Goal: Information Seeking & Learning: Learn about a topic

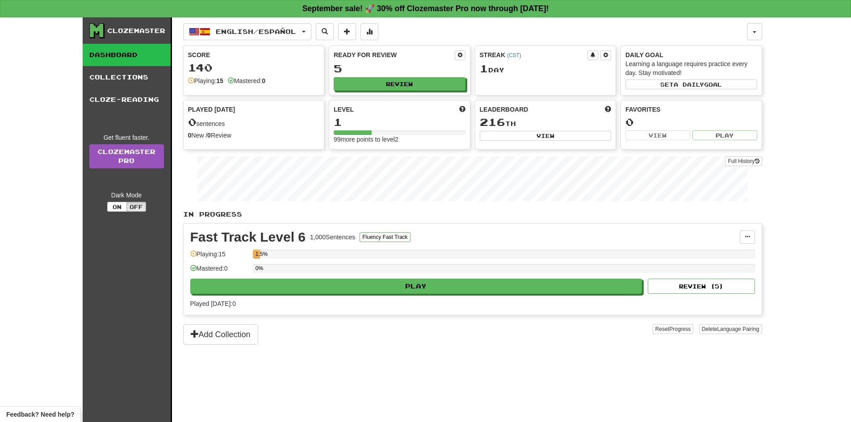
click at [42, 109] on div "Clozemaster Dashboard Collections Cloze-Reading Get fluent faster. Clozemaster …" at bounding box center [425, 219] width 851 height 405
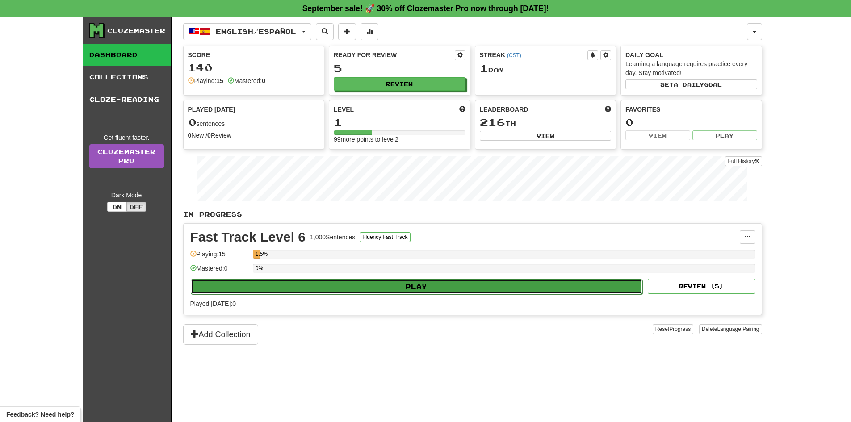
click at [492, 290] on button "Play" at bounding box center [417, 286] width 452 height 15
select select "**"
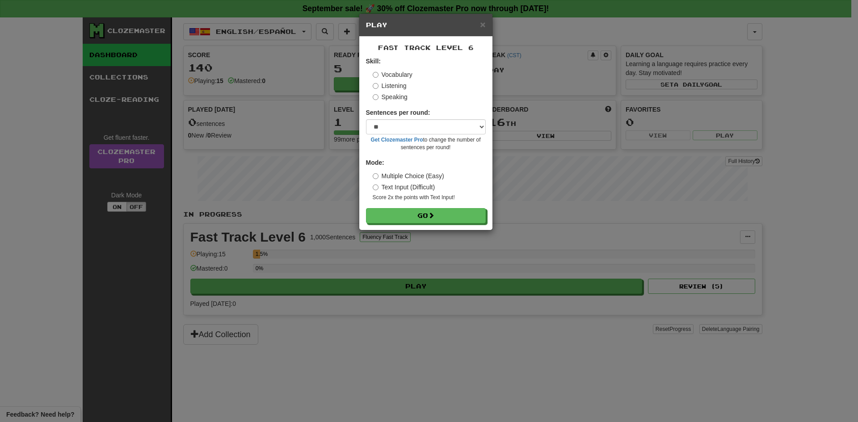
click at [396, 81] on div "Vocabulary Listening Speaking" at bounding box center [429, 85] width 113 height 31
click at [391, 86] on label "Listening" at bounding box center [390, 85] width 34 height 9
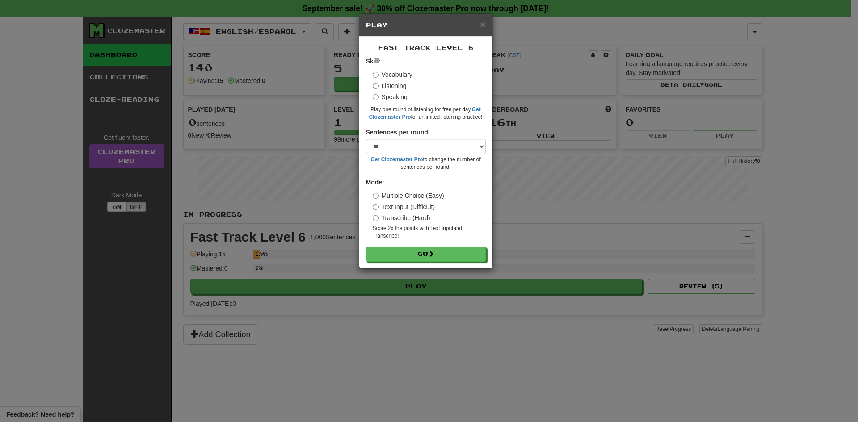
click at [448, 263] on div "Fast Track Level 6 Skill: Vocabulary Listening Speaking Play one round of liste…" at bounding box center [425, 153] width 133 height 232
click at [450, 261] on button "Go" at bounding box center [426, 254] width 120 height 15
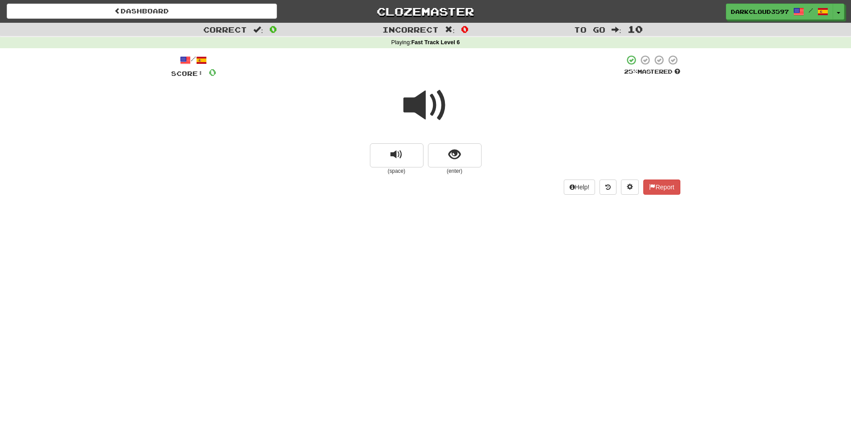
click at [423, 108] on span at bounding box center [426, 105] width 45 height 45
click at [416, 107] on span at bounding box center [426, 105] width 45 height 45
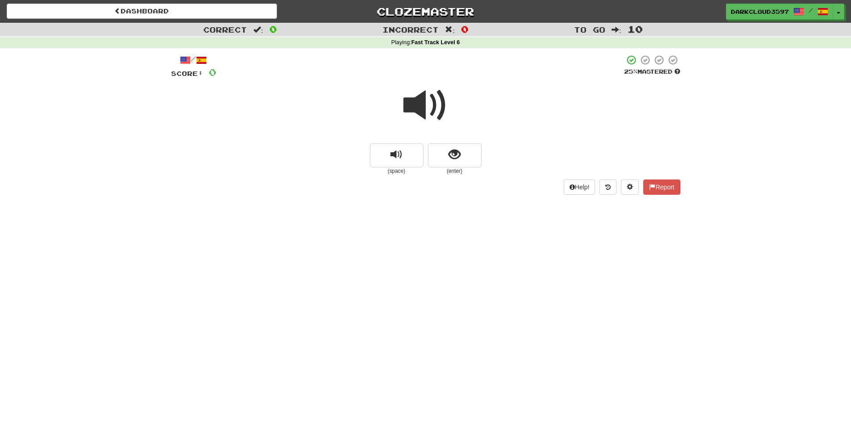
click at [416, 107] on span at bounding box center [426, 105] width 45 height 45
drag, startPoint x: 416, startPoint y: 107, endPoint x: 498, endPoint y: 72, distance: 89.6
click at [416, 107] on span at bounding box center [426, 105] width 45 height 45
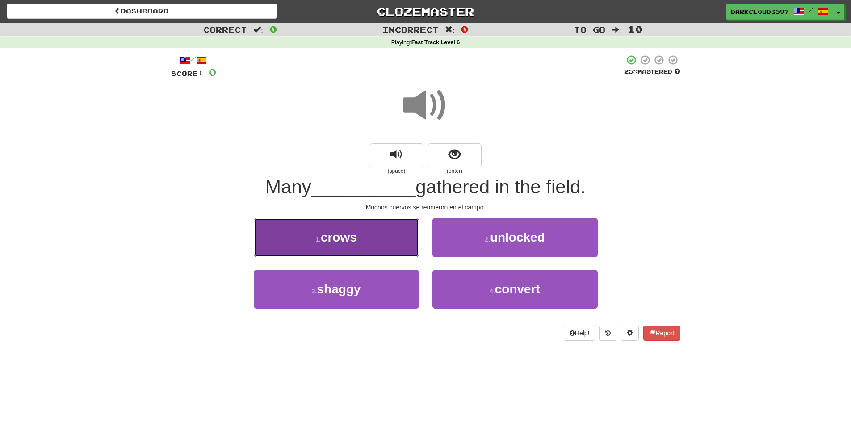
click at [384, 238] on button "1 . crows" at bounding box center [336, 237] width 165 height 39
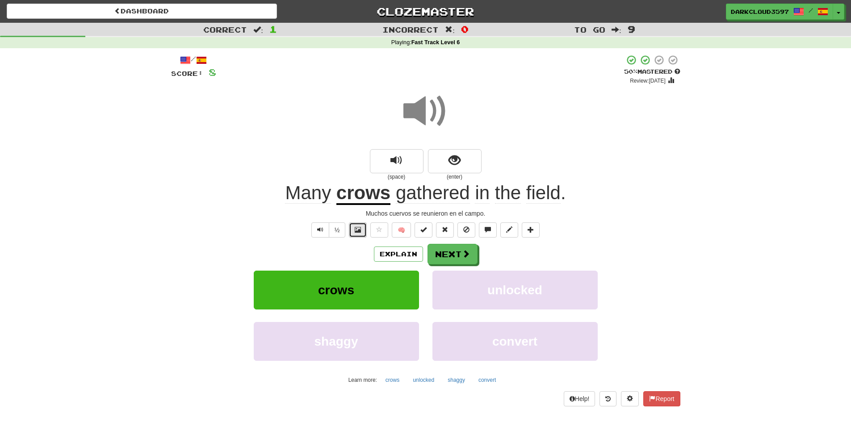
click at [362, 232] on button at bounding box center [358, 230] width 18 height 15
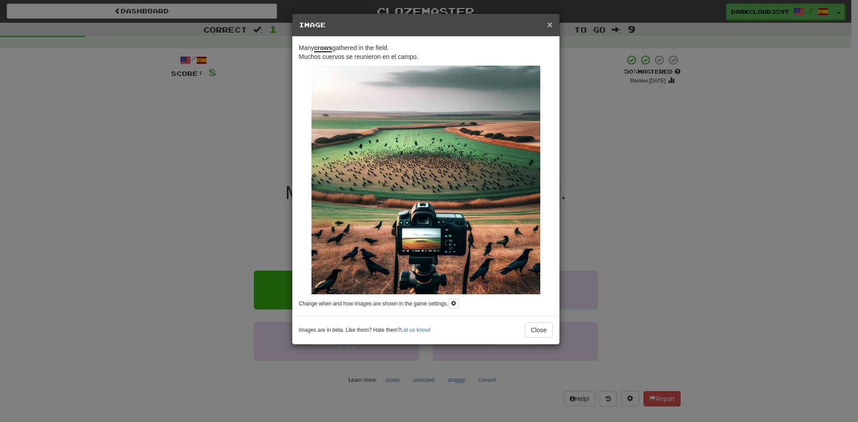
click at [549, 25] on span "×" at bounding box center [549, 24] width 5 height 10
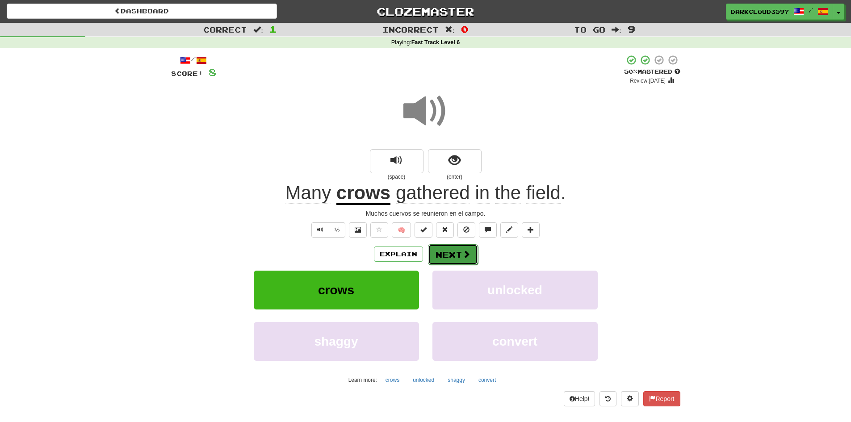
click at [474, 256] on button "Next" at bounding box center [453, 254] width 50 height 21
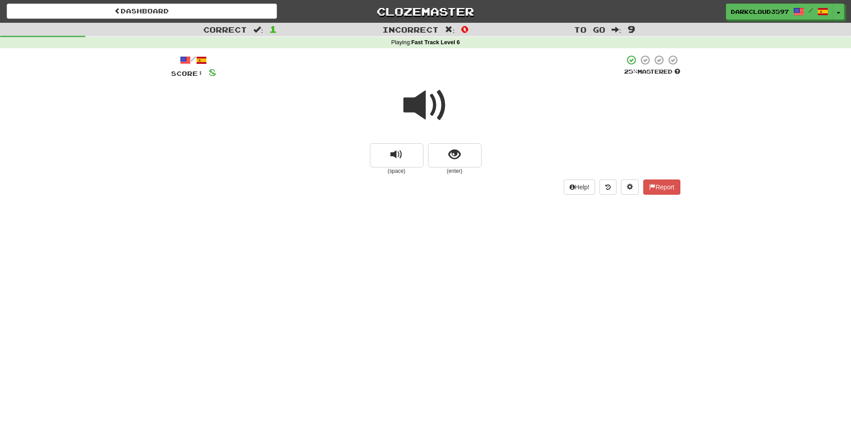
click at [441, 113] on span at bounding box center [426, 105] width 45 height 45
click at [421, 105] on span at bounding box center [426, 105] width 45 height 45
click at [406, 160] on button "replay audio" at bounding box center [397, 155] width 54 height 24
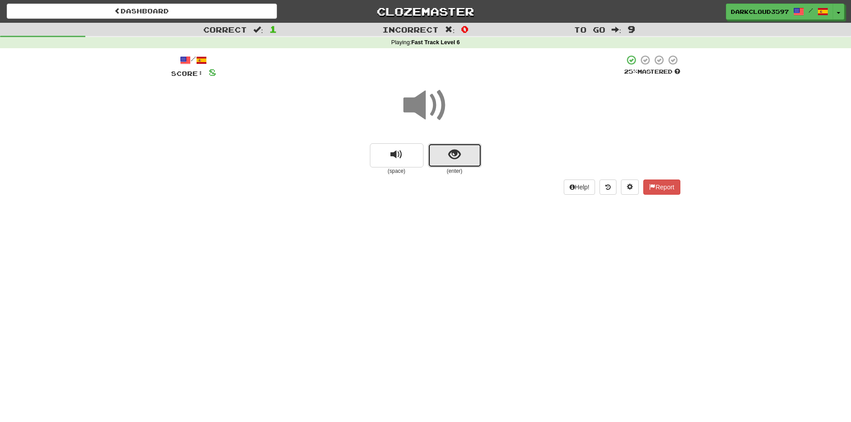
click at [468, 156] on button "show sentence" at bounding box center [455, 155] width 54 height 24
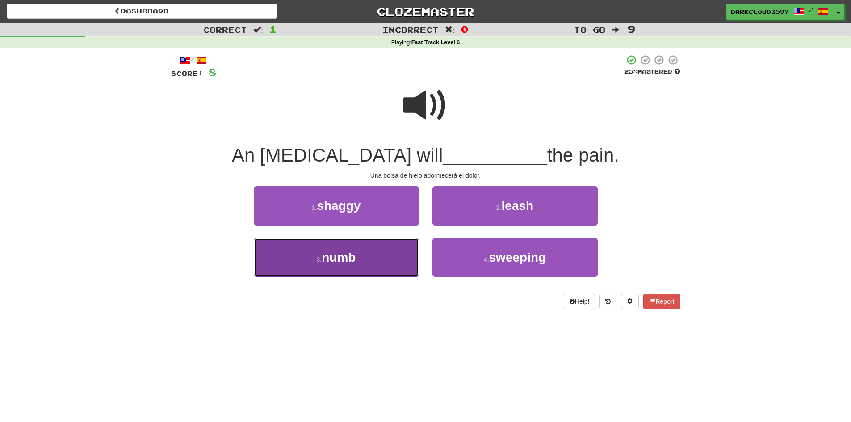
click at [361, 257] on button "3 . numb" at bounding box center [336, 257] width 165 height 39
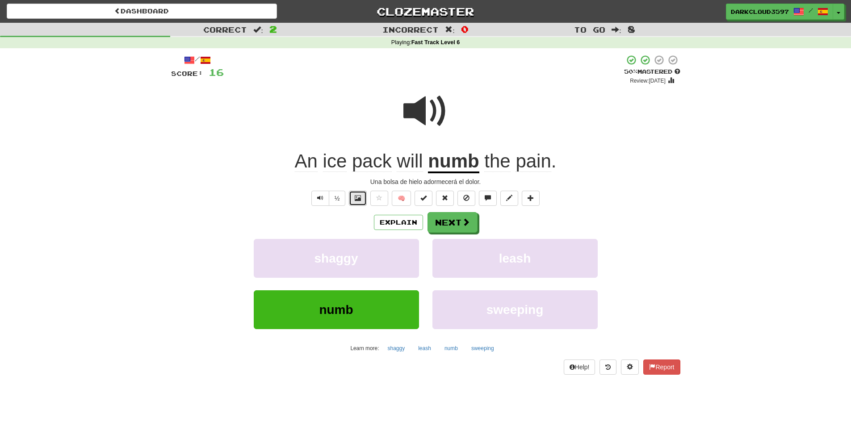
click at [358, 200] on span at bounding box center [358, 198] width 6 height 6
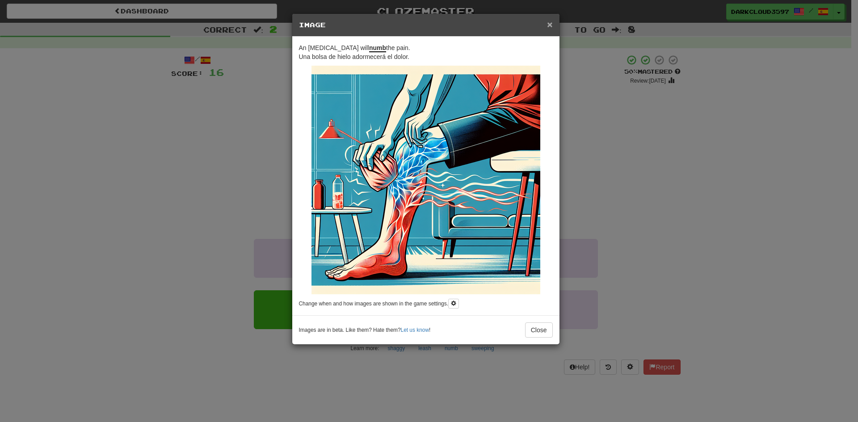
click at [552, 28] on span "×" at bounding box center [549, 24] width 5 height 10
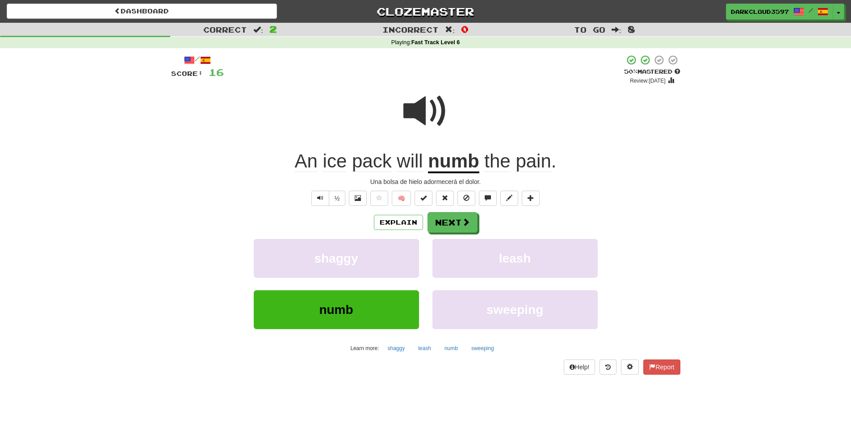
click at [750, 157] on div "Correct : 2 Incorrect : 0 To go : 8 Playing : Fast Track Level 6 / Score: 16 + …" at bounding box center [425, 205] width 851 height 365
click at [461, 223] on button "Next" at bounding box center [453, 223] width 50 height 21
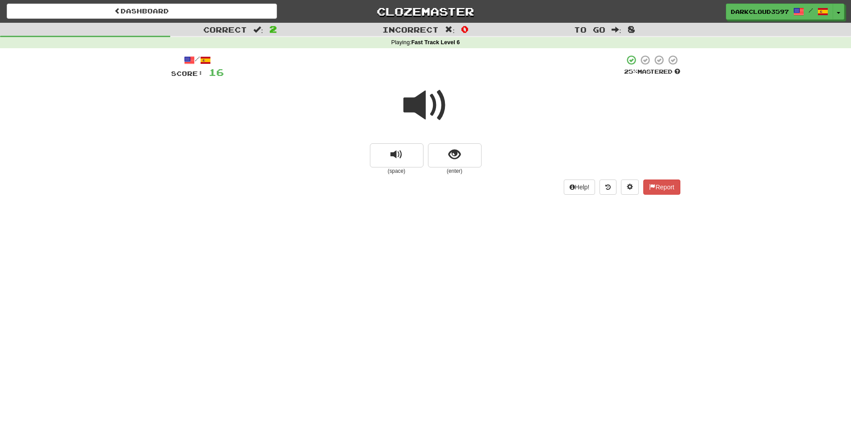
click at [425, 108] on span at bounding box center [426, 105] width 45 height 45
click at [452, 165] on button "show sentence" at bounding box center [455, 155] width 54 height 24
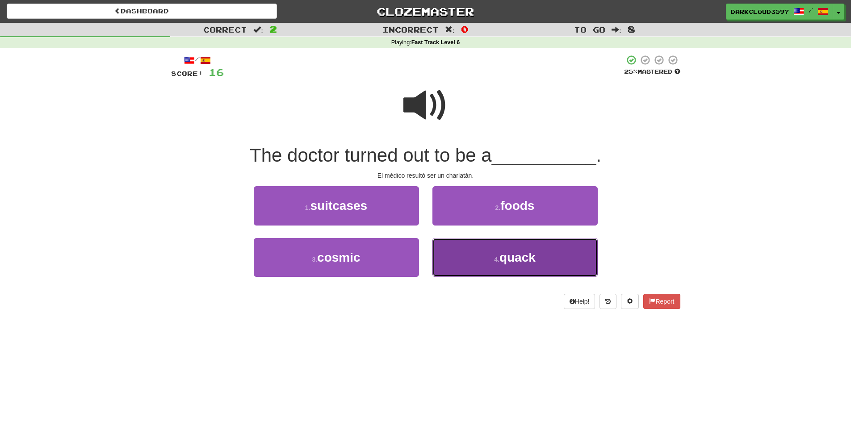
click at [480, 256] on button "4 . quack" at bounding box center [515, 257] width 165 height 39
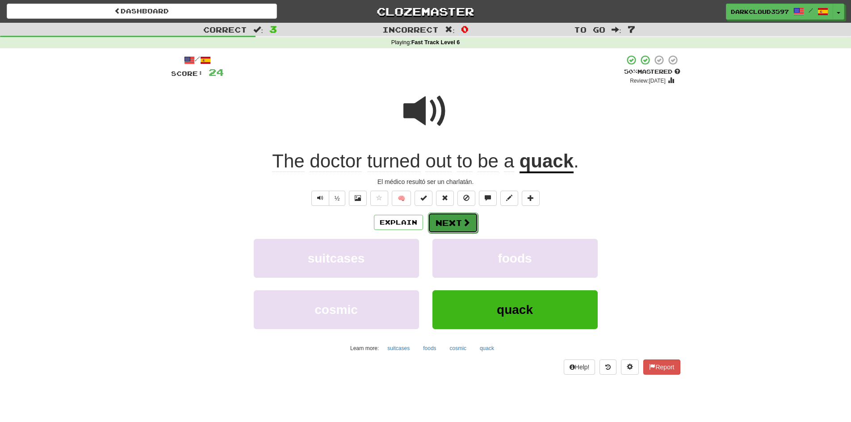
click at [457, 226] on button "Next" at bounding box center [453, 223] width 50 height 21
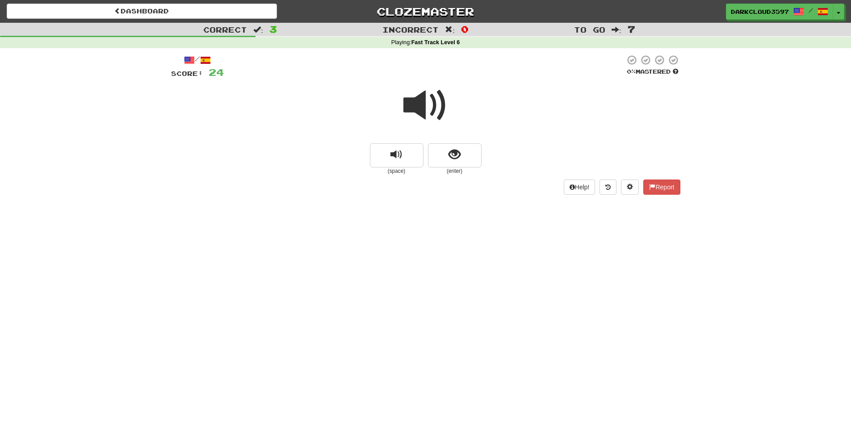
click at [418, 120] on span at bounding box center [426, 105] width 45 height 45
click at [428, 106] on span at bounding box center [426, 105] width 45 height 45
click at [457, 168] on small "(enter)" at bounding box center [455, 172] width 54 height 8
click at [460, 163] on button "show sentence" at bounding box center [455, 155] width 54 height 24
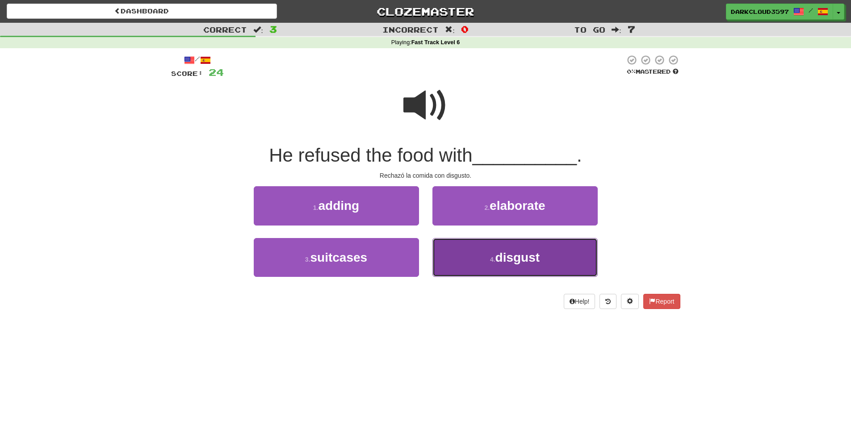
click at [530, 255] on span "disgust" at bounding box center [518, 258] width 45 height 14
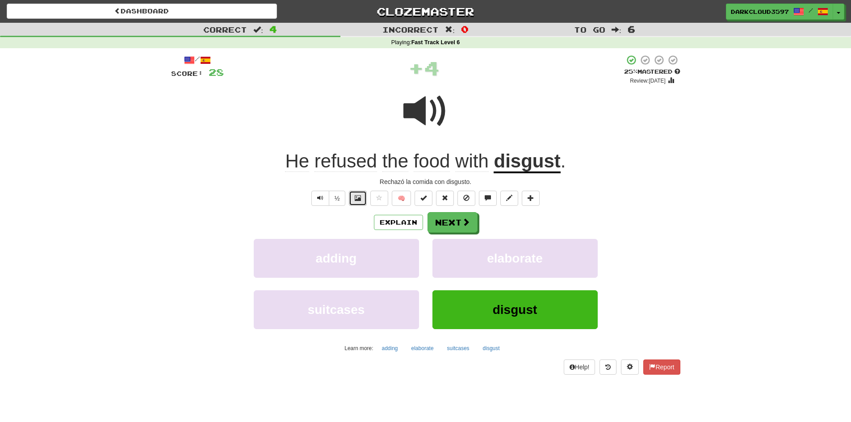
click at [359, 202] on button at bounding box center [358, 198] width 18 height 15
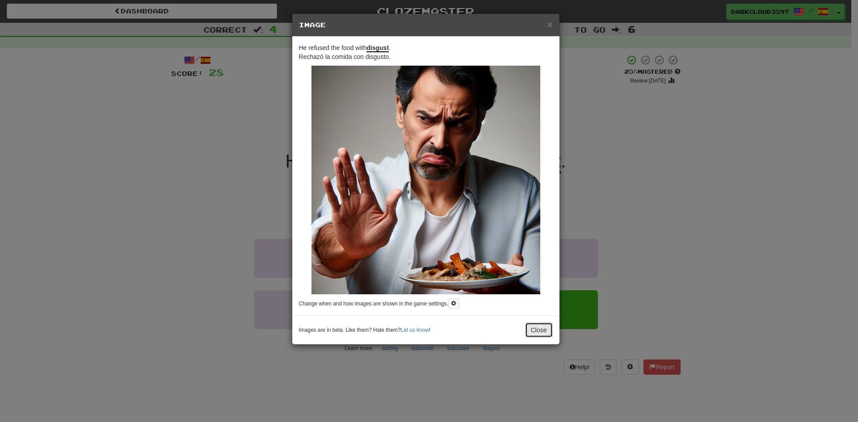
click at [547, 328] on button "Close" at bounding box center [539, 330] width 28 height 15
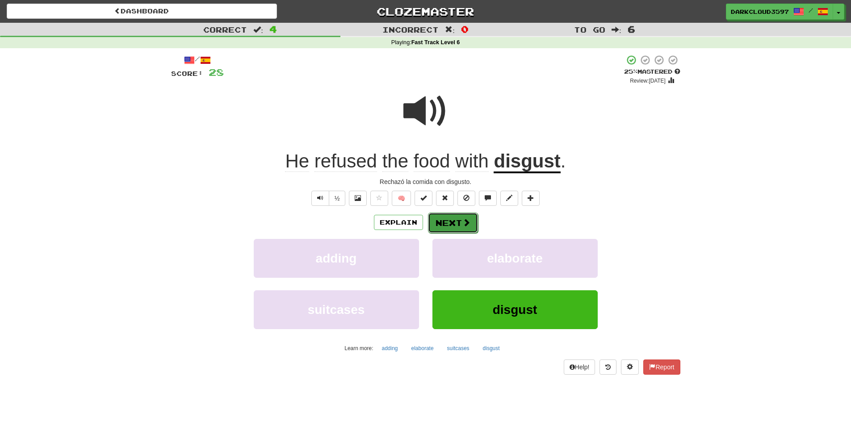
click at [469, 231] on button "Next" at bounding box center [453, 223] width 50 height 21
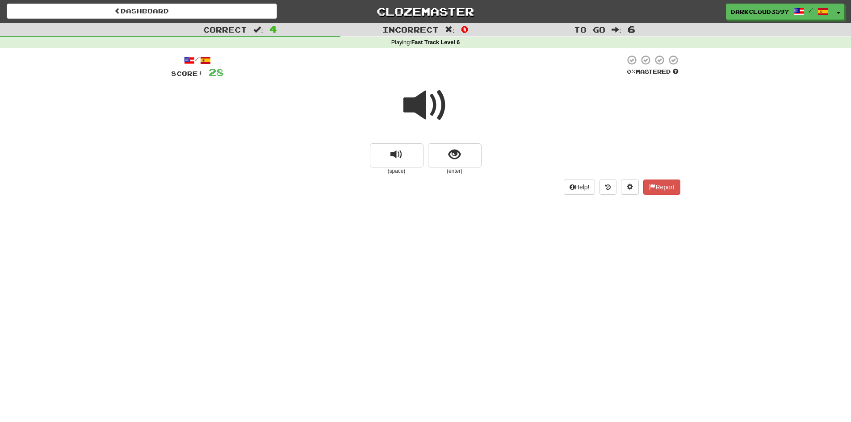
click at [431, 108] on span at bounding box center [426, 105] width 45 height 45
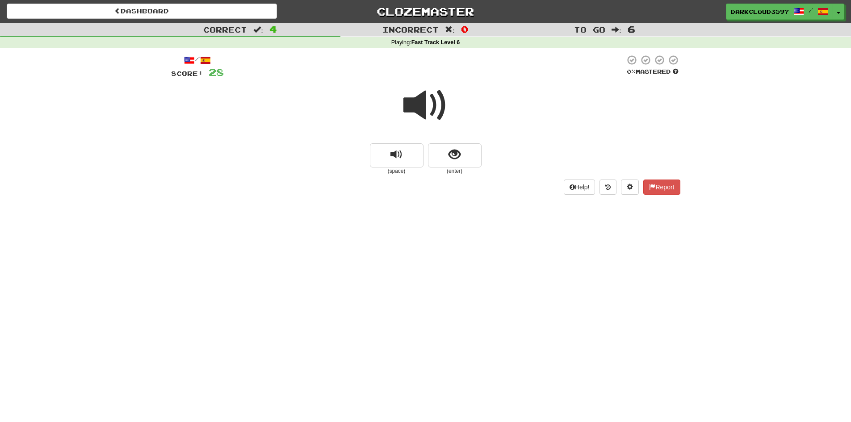
click at [431, 108] on span at bounding box center [426, 105] width 45 height 45
click at [453, 163] on button "show sentence" at bounding box center [455, 155] width 54 height 24
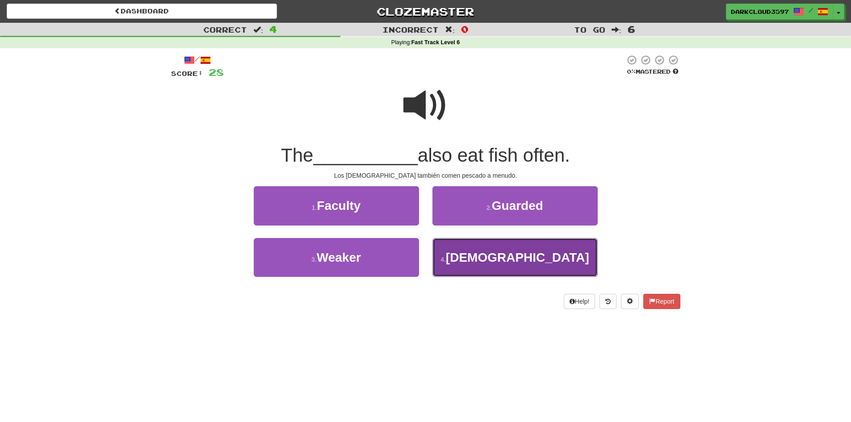
click at [504, 253] on span "Greeks" at bounding box center [517, 258] width 143 height 14
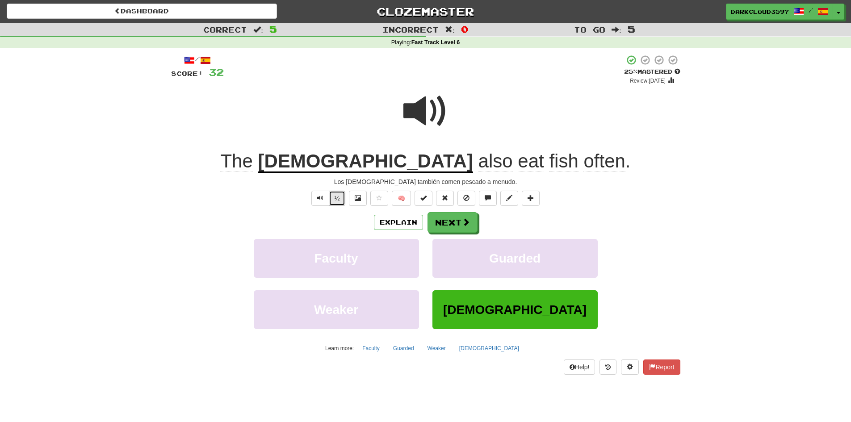
click at [336, 200] on button "½" at bounding box center [337, 198] width 17 height 15
click at [320, 200] on span "Text-to-speech controls" at bounding box center [320, 198] width 6 height 6
